Goal: Information Seeking & Learning: Stay updated

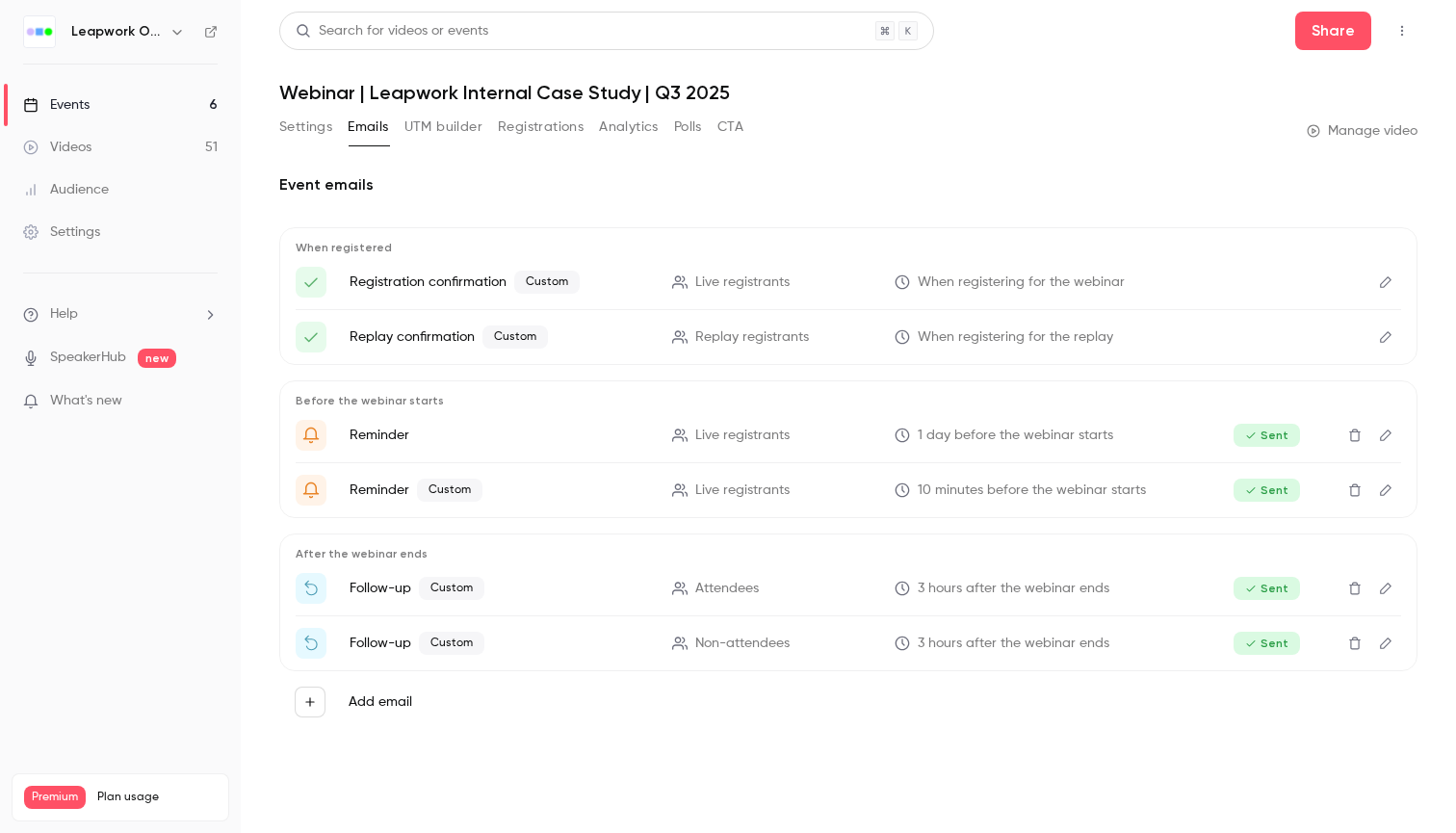
click at [107, 94] on link "Events 6" at bounding box center [120, 104] width 240 height 42
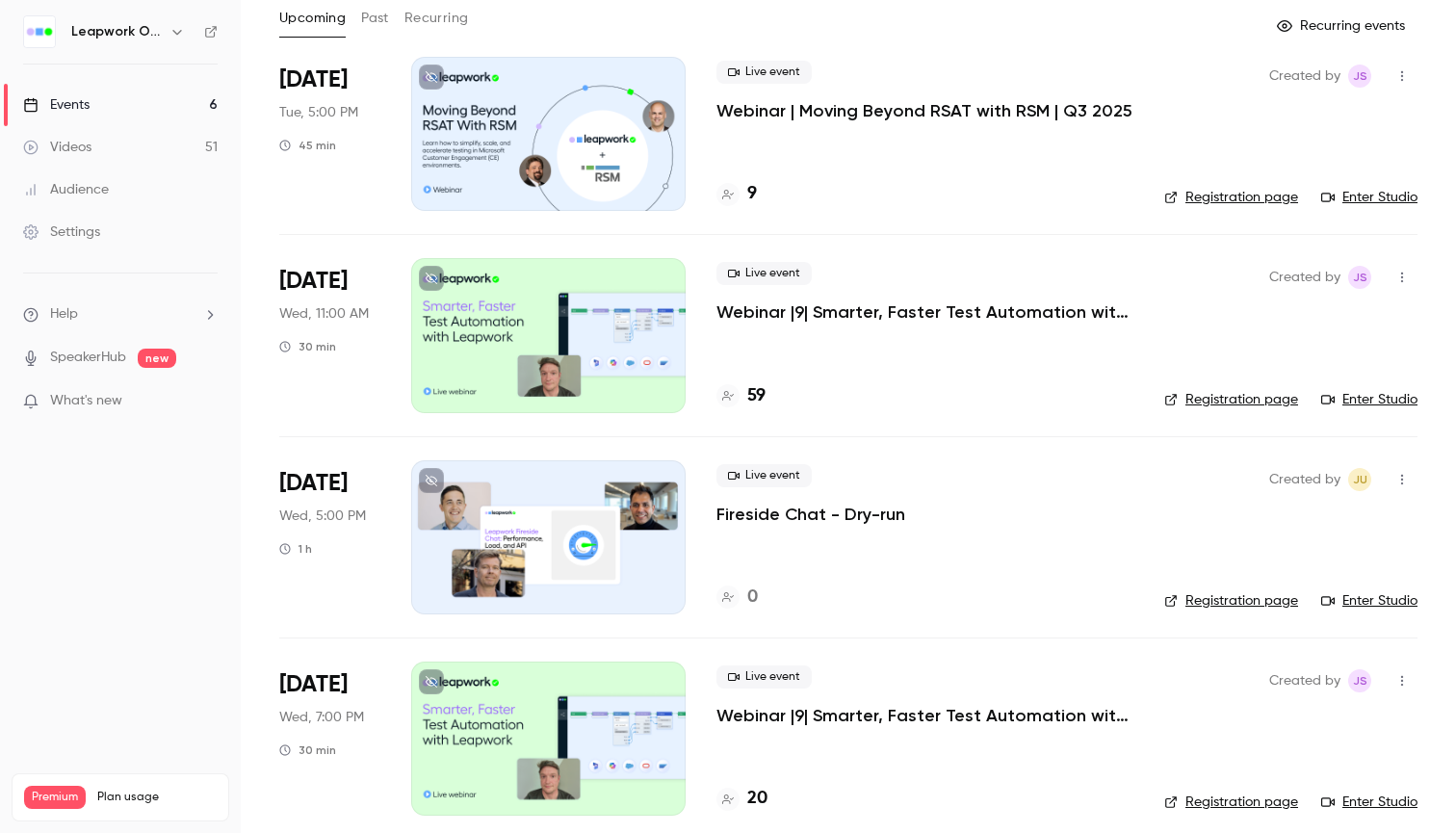
scroll to position [54, 0]
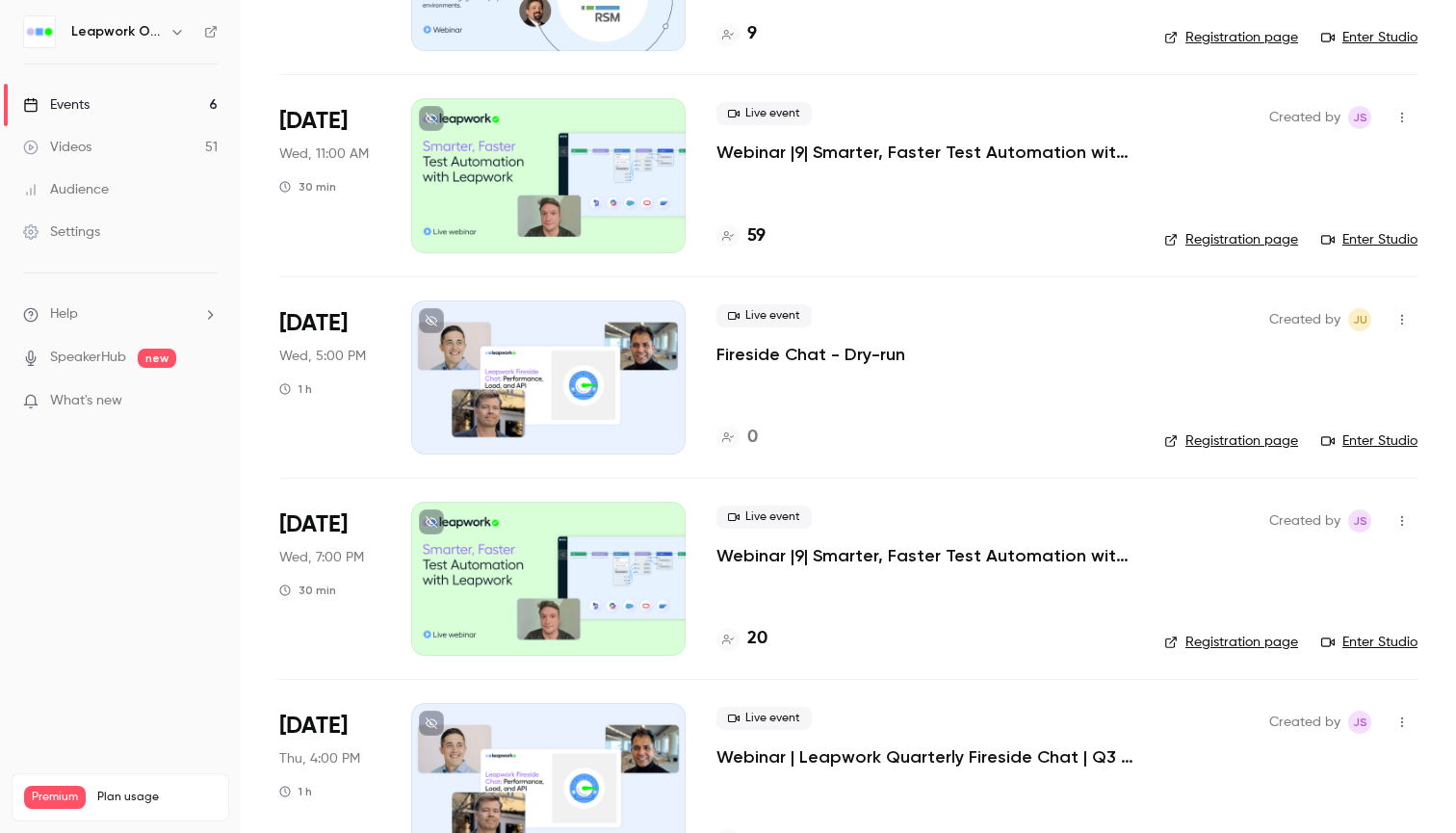
scroll to position [280, 0]
